Goal: Information Seeking & Learning: Learn about a topic

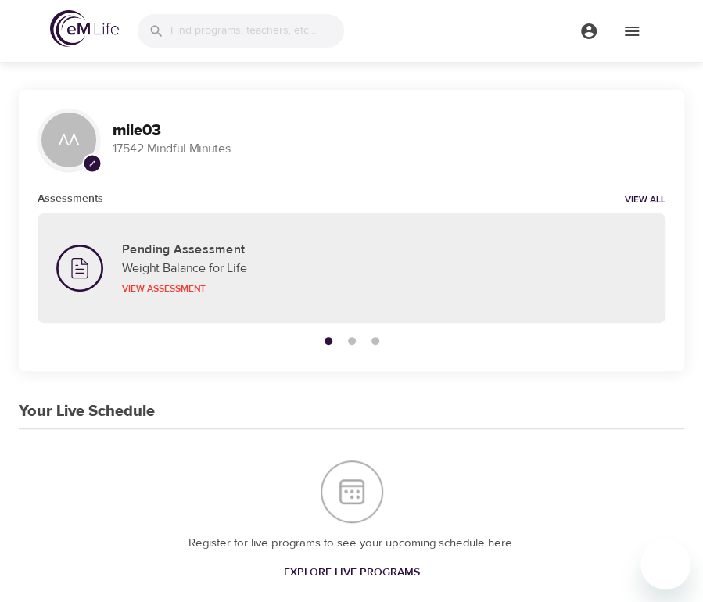
click at [92, 35] on img at bounding box center [84, 28] width 69 height 37
click at [634, 27] on icon "menu" at bounding box center [632, 31] width 14 height 9
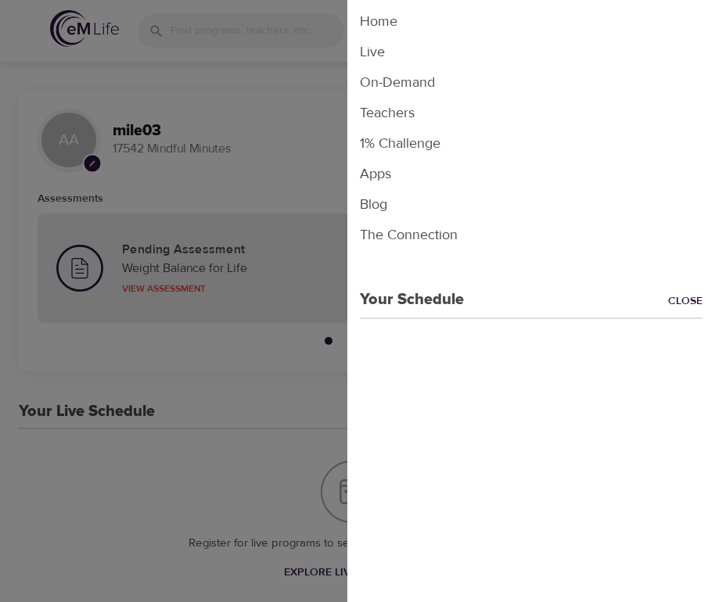
click at [401, 52] on li "Live" at bounding box center [531, 52] width 368 height 31
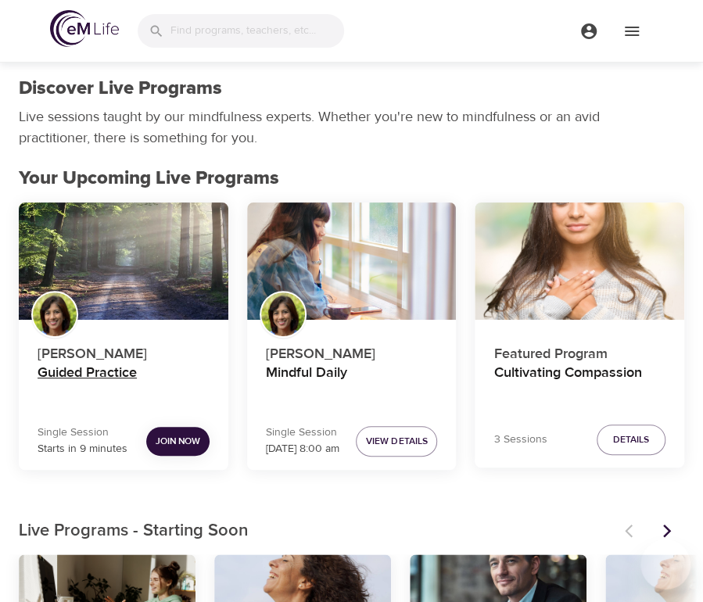
click at [99, 378] on h4 "Guided Practice" at bounding box center [124, 384] width 172 height 38
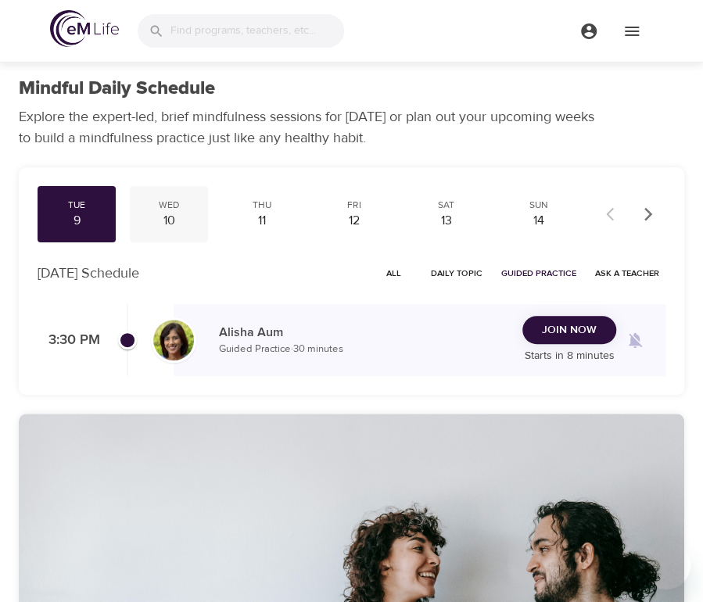
click at [177, 218] on div "10" at bounding box center [169, 221] width 66 height 18
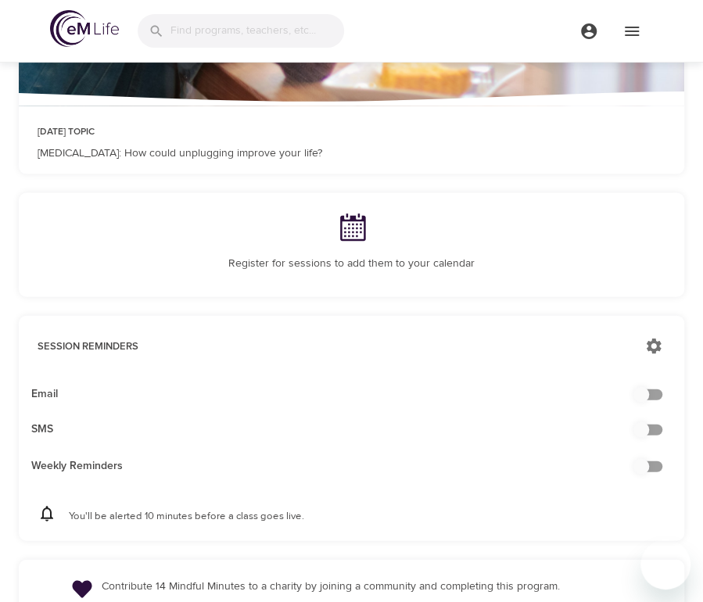
scroll to position [1144, 0]
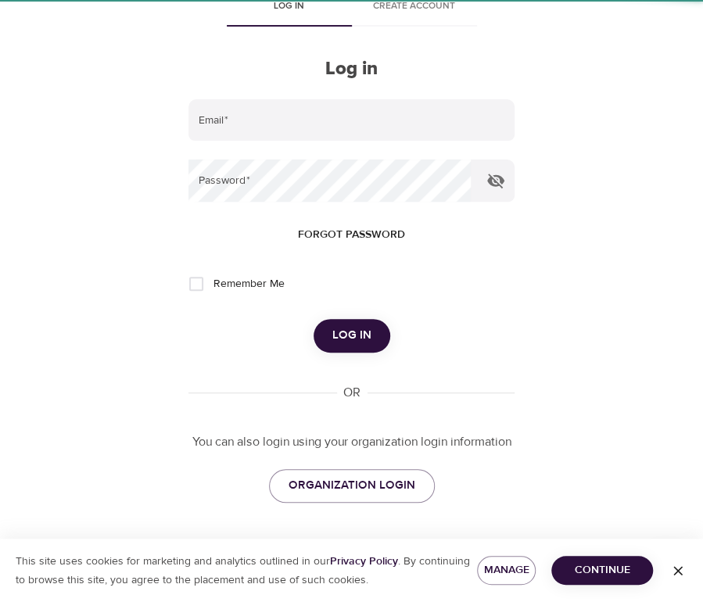
scroll to position [59, 0]
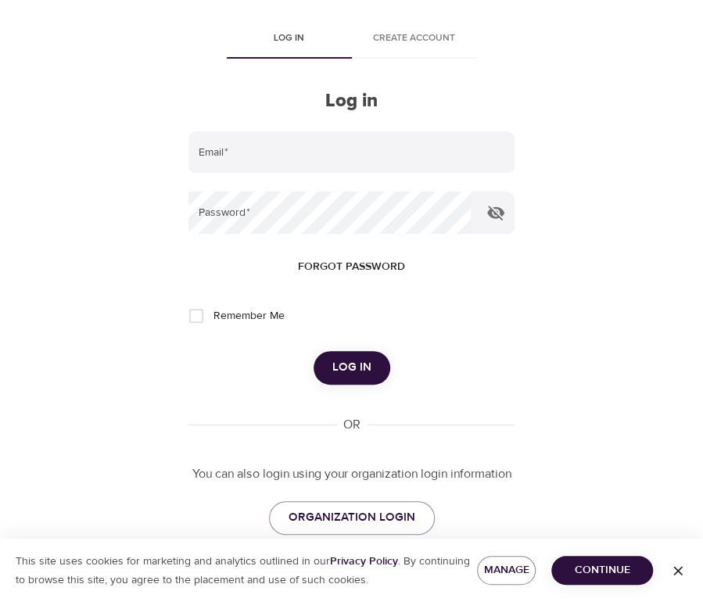
click at [89, 64] on div "User Profile Log in Create account Log in Email   * Password   * Forgot passwor…" at bounding box center [351, 242] width 703 height 602
